Goal: Task Accomplishment & Management: Use online tool/utility

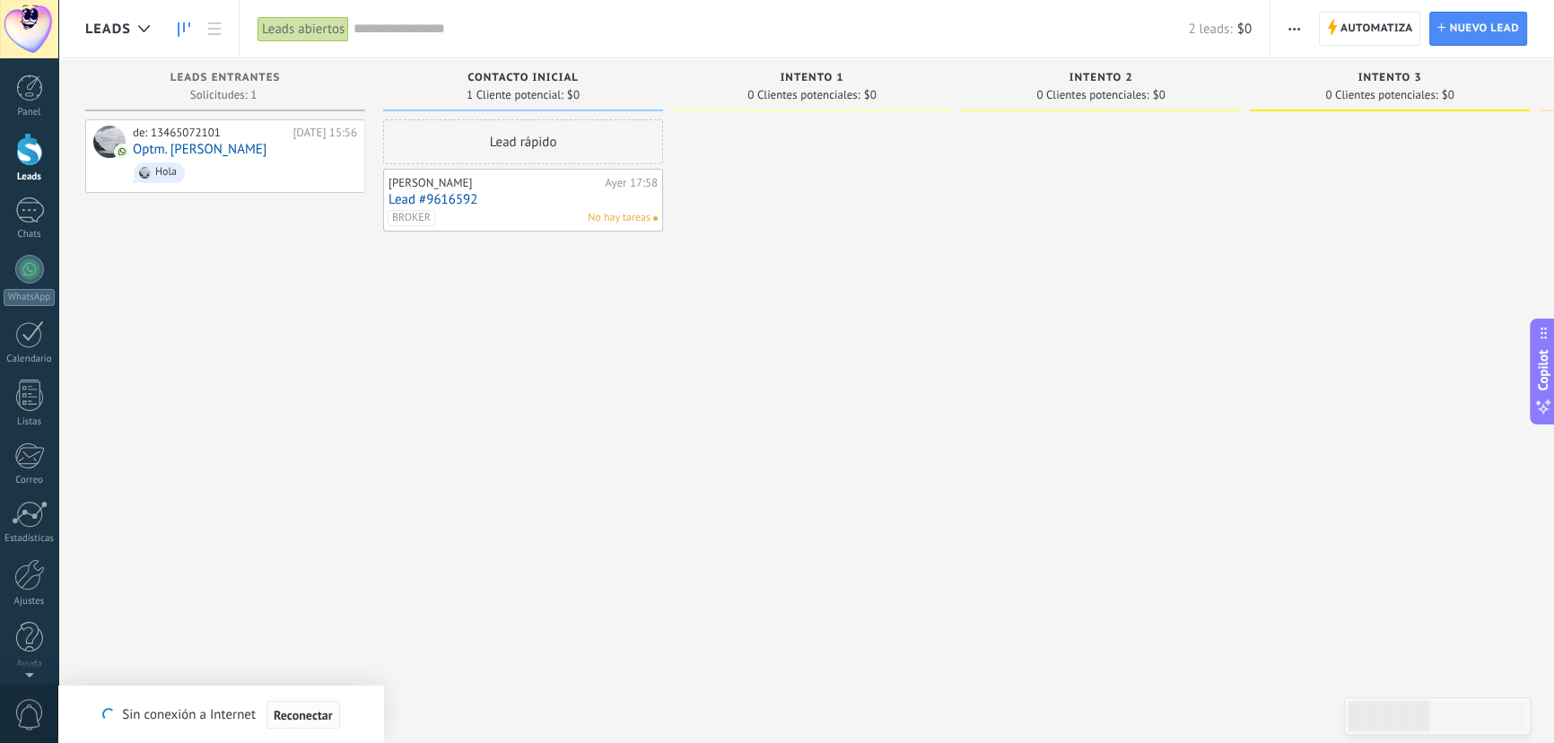
click at [310, 720] on span "Reconectar" at bounding box center [303, 715] width 59 height 13
